Goal: Transaction & Acquisition: Register for event/course

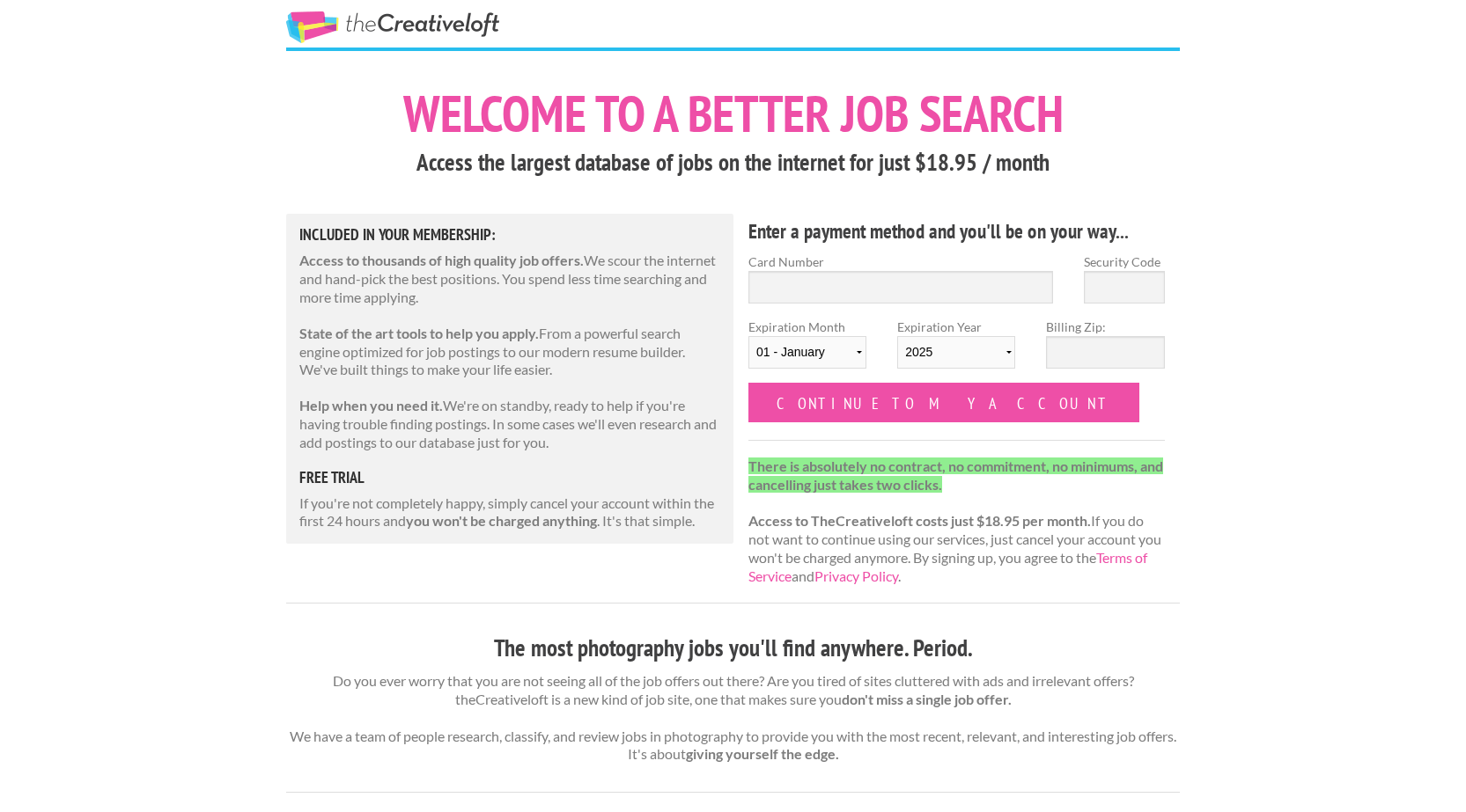
scroll to position [31, 0]
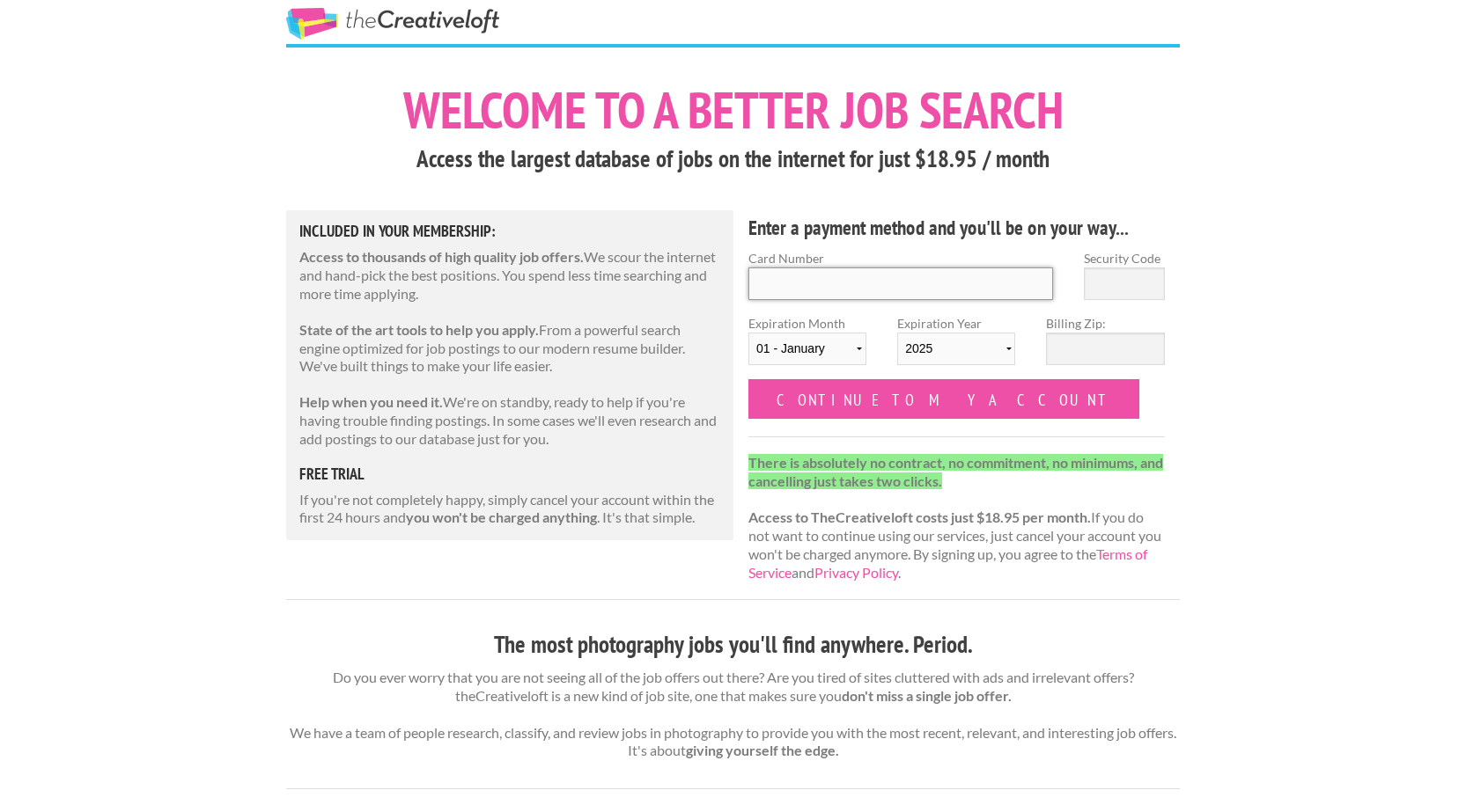
click at [827, 297] on input "Card Number" at bounding box center [900, 283] width 304 height 32
type input "[CREDIT_CARD_NUMBER]"
select select "06"
select select "2029"
click at [1141, 365] on input "Billing Zip:" at bounding box center [1104, 348] width 118 height 32
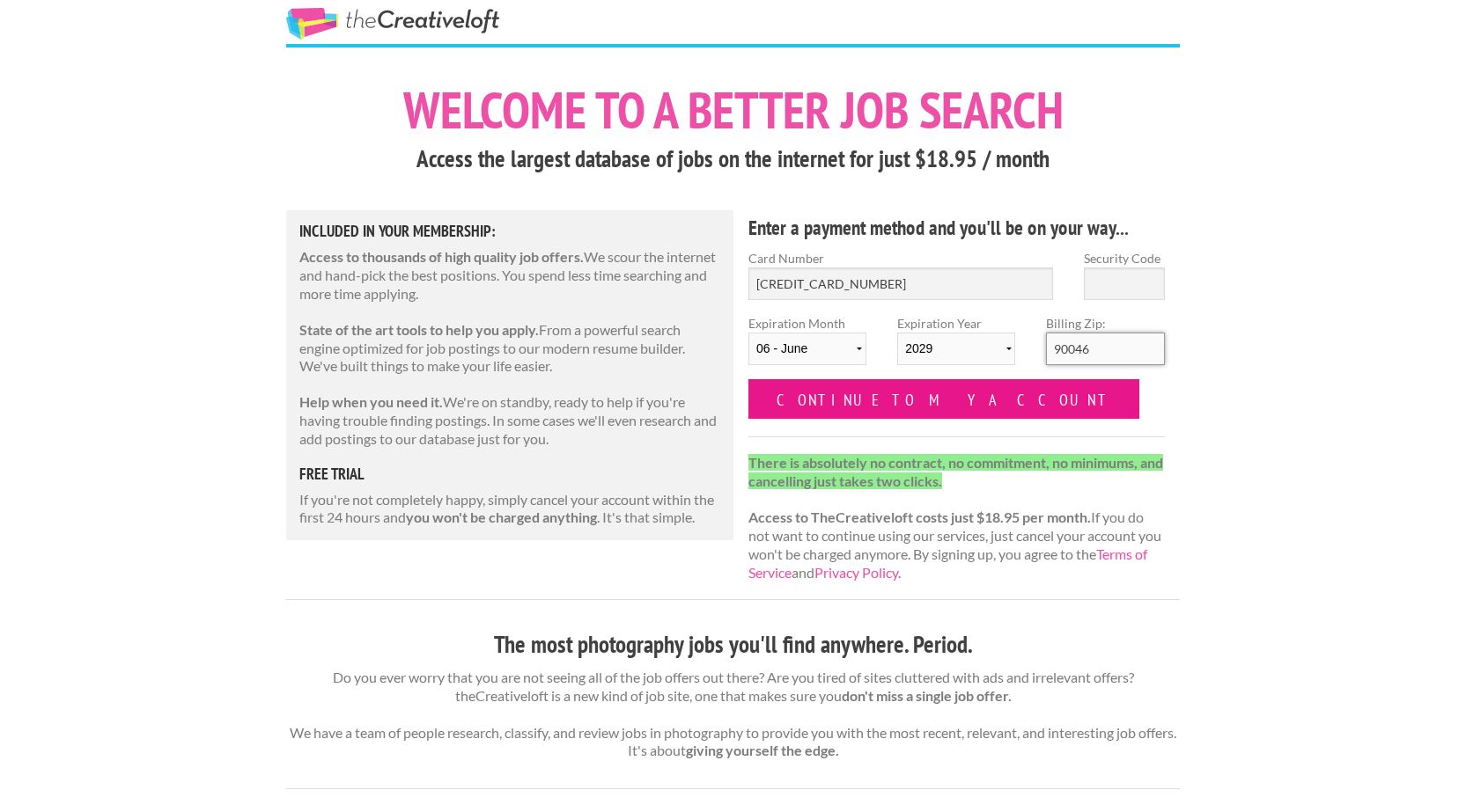
type input "90046"
click at [892, 419] on input "Continue to my account" at bounding box center [944, 399] width 391 height 40
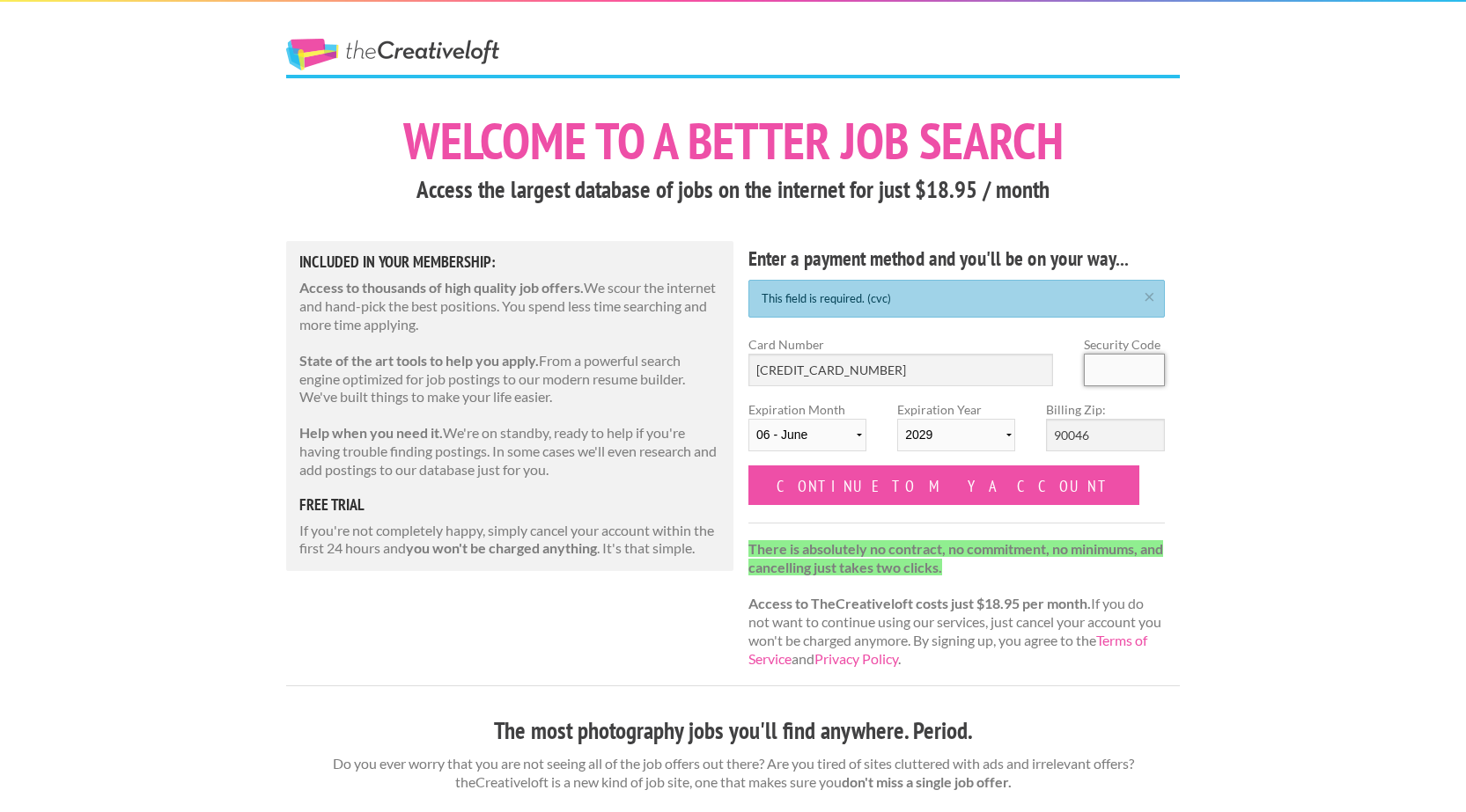
click at [1162, 386] on input "Security Code" at bounding box center [1124, 370] width 81 height 32
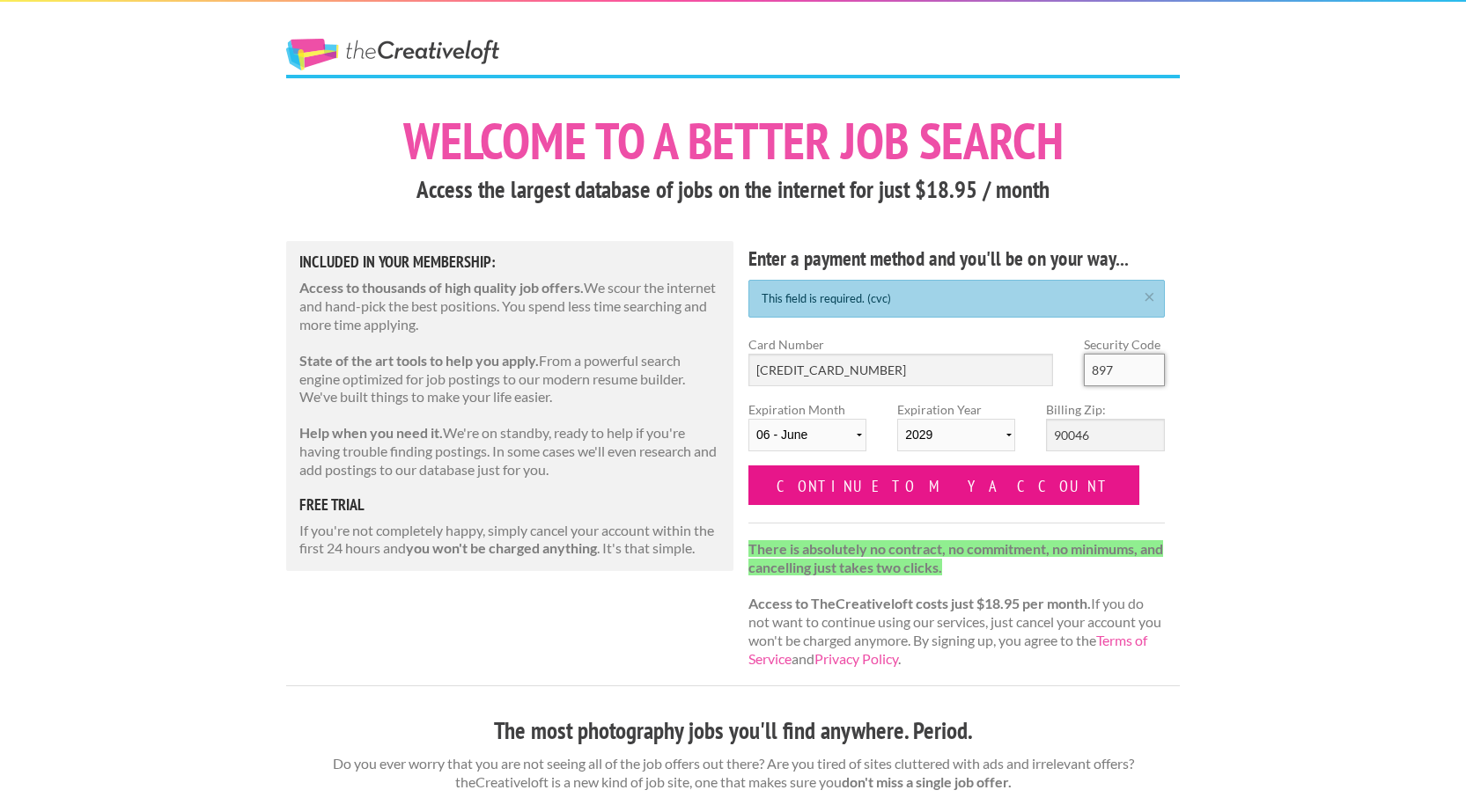
type input "897"
click at [898, 505] on input "Continue to my account" at bounding box center [944, 485] width 391 height 40
